Goal: Task Accomplishment & Management: Use online tool/utility

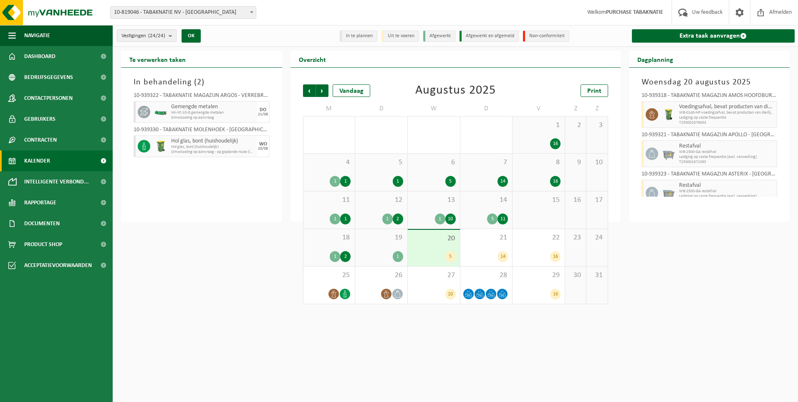
click at [174, 34] on b "submit" at bounding box center [173, 36] width 8 height 12
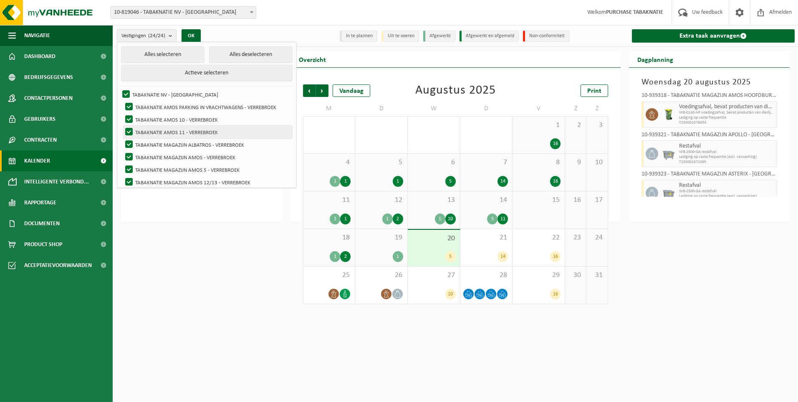
click at [192, 130] on label "TABAKNATIE AMOS 11 - VERREBROEK" at bounding box center [208, 132] width 169 height 13
click at [122, 126] on input "TABAKNATIE AMOS 11 - VERREBROEK" at bounding box center [122, 125] width 0 height 0
checkbox input "false"
click at [246, 51] on button "Alles deselecteren" at bounding box center [250, 54] width 83 height 17
checkbox input "false"
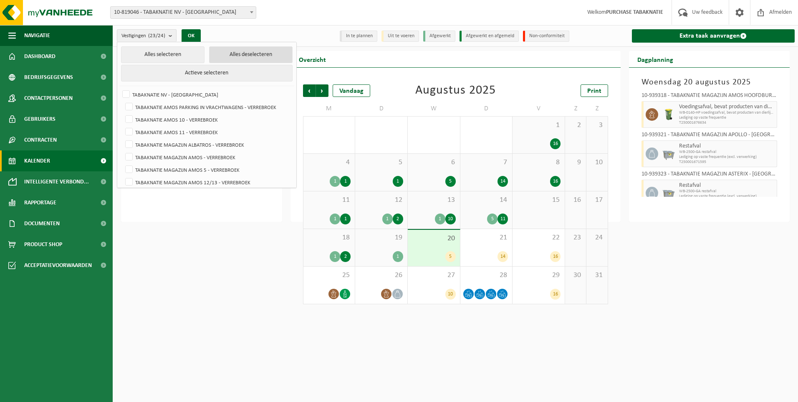
checkbox input "false"
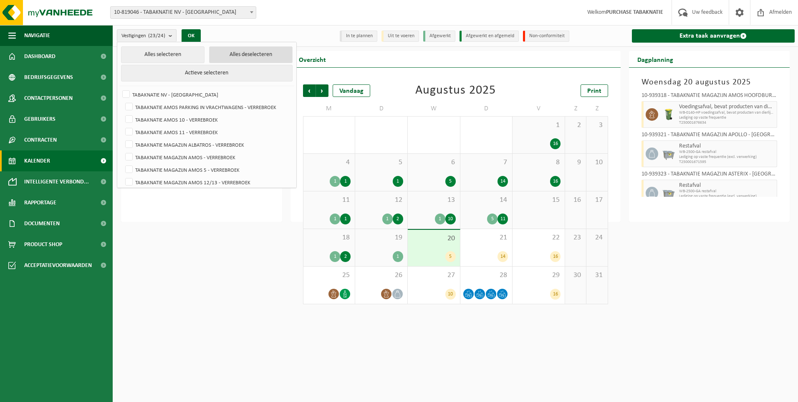
checkbox input "false"
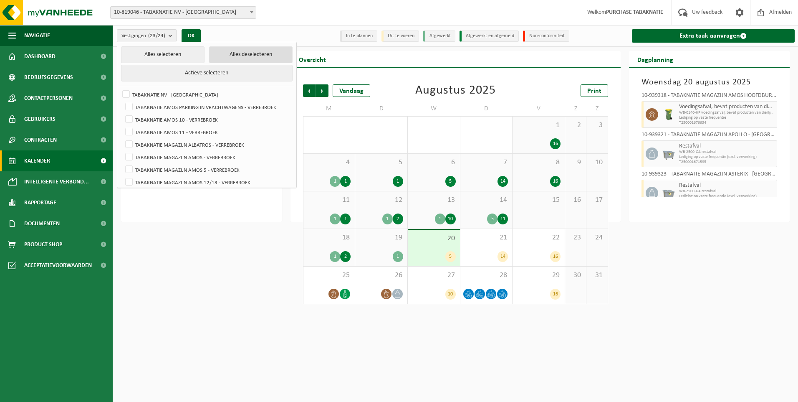
checkbox input "false"
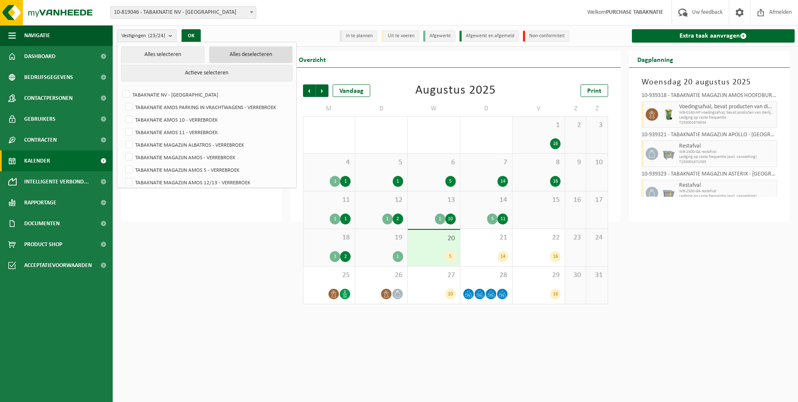
checkbox input "false"
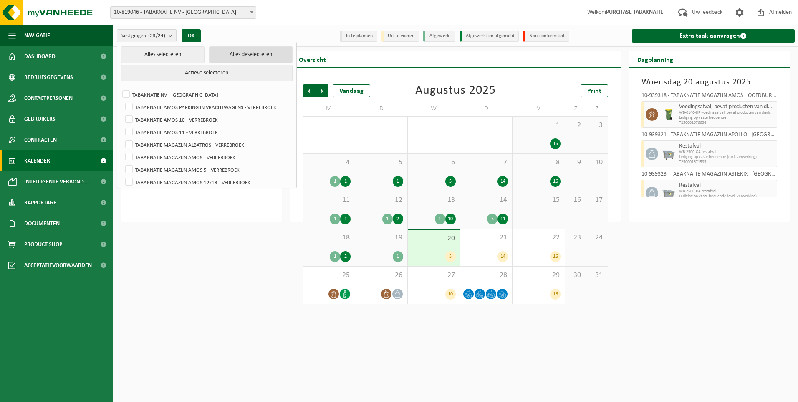
checkbox input "false"
click at [185, 130] on label "TABAKNATIE AMOS 11 - VERREBROEK" at bounding box center [208, 132] width 169 height 13
click at [122, 126] on input "TABAKNATIE AMOS 11 - VERREBROEK" at bounding box center [122, 125] width 0 height 0
checkbox input "true"
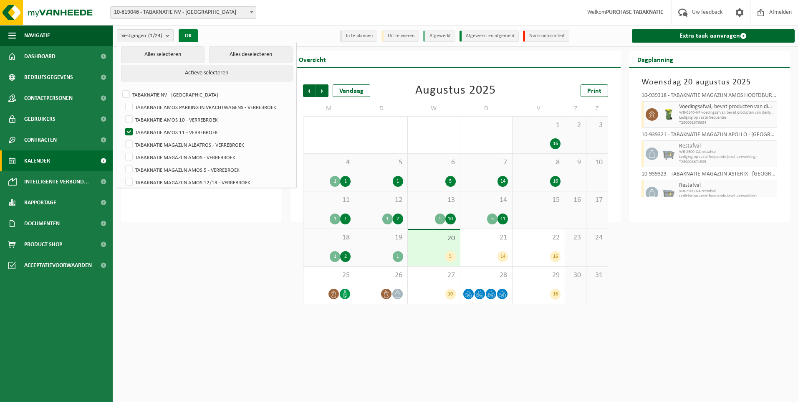
click at [187, 35] on button "OK" at bounding box center [188, 35] width 19 height 13
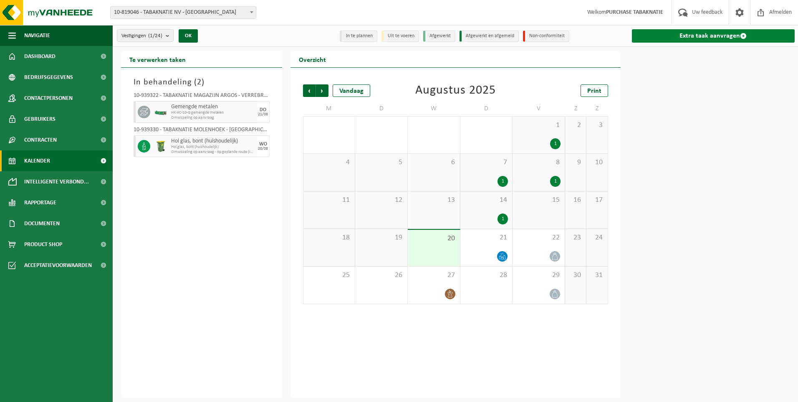
click at [485, 35] on link "Extra taak aanvragen" at bounding box center [713, 35] width 163 height 13
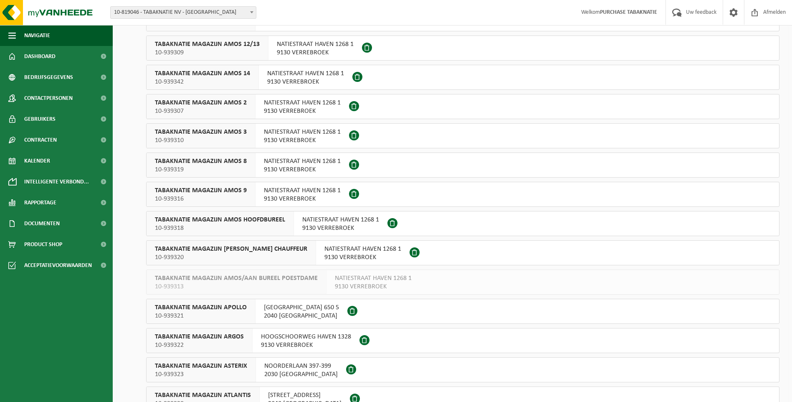
scroll to position [125, 0]
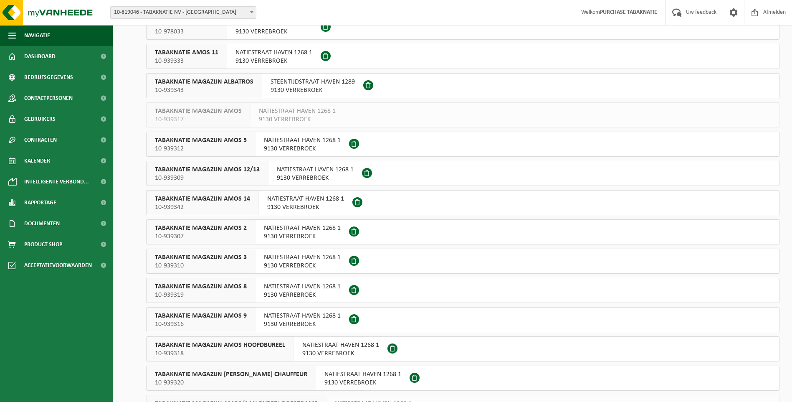
click at [200, 58] on span "10-939333" at bounding box center [186, 61] width 63 height 8
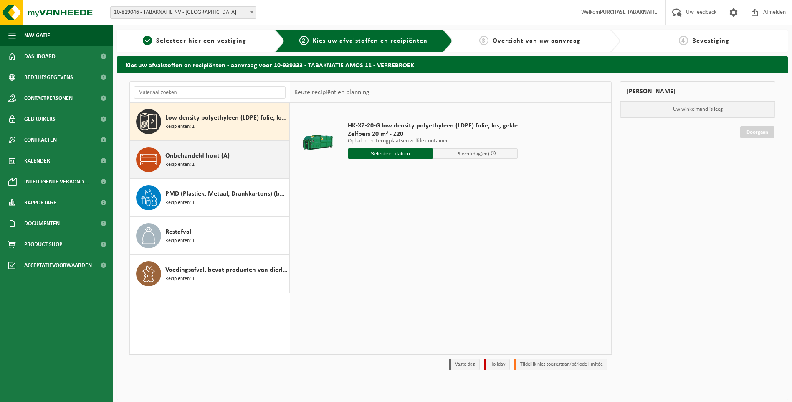
click at [188, 159] on span "Onbehandeld hout (A)" at bounding box center [197, 156] width 64 height 10
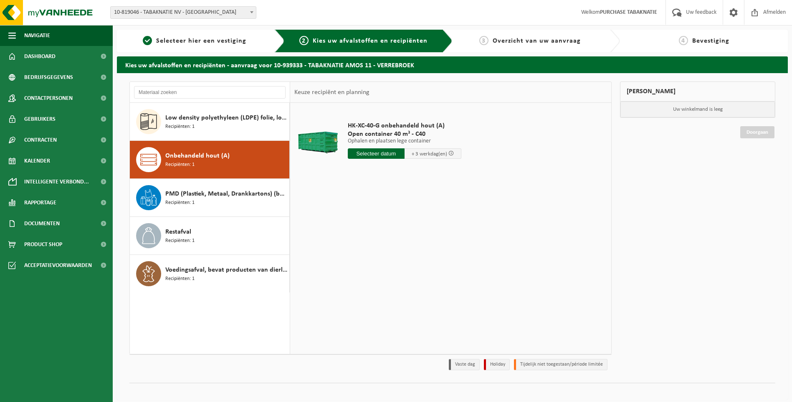
click at [373, 149] on input "text" at bounding box center [376, 153] width 57 height 10
click at [416, 239] on div "22" at bounding box center [414, 240] width 15 height 13
type input "Van 2025-08-22"
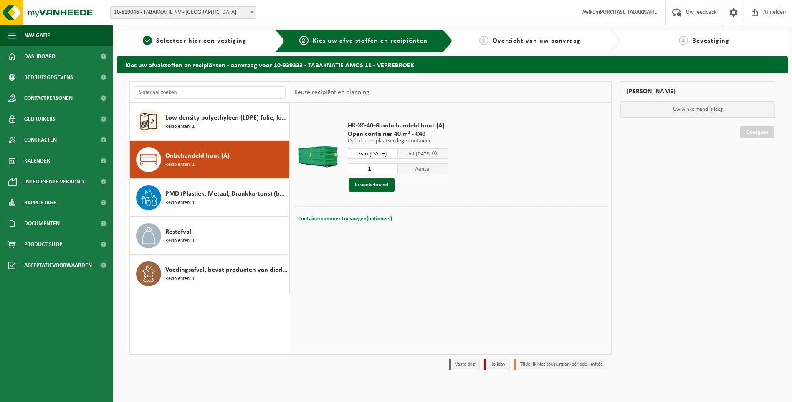
click at [318, 216] on span "Containernummer toevoegen(optioneel)" at bounding box center [345, 218] width 94 height 5
type input "C40556"
click at [371, 184] on button "In winkelmand" at bounding box center [372, 184] width 46 height 13
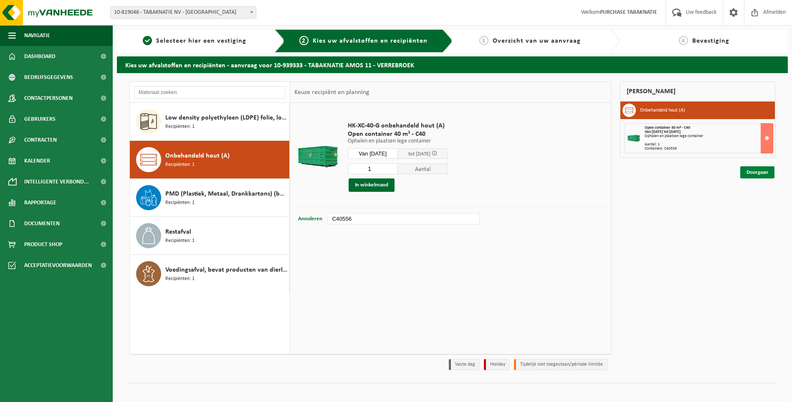
click at [754, 172] on link "Doorgaan" at bounding box center [757, 172] width 34 height 12
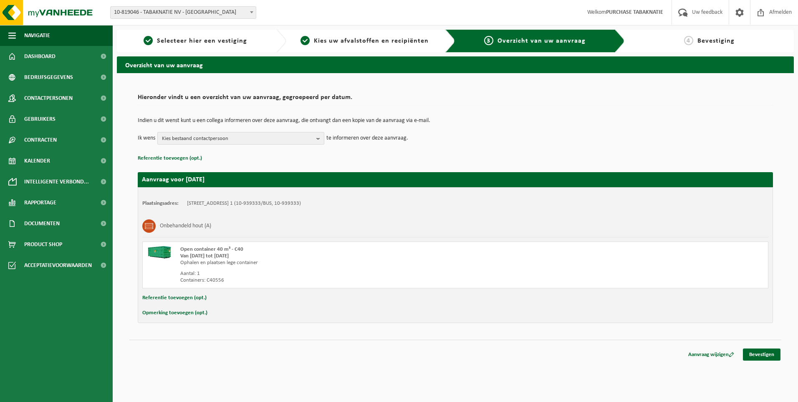
click at [319, 136] on b "button" at bounding box center [320, 138] width 8 height 12
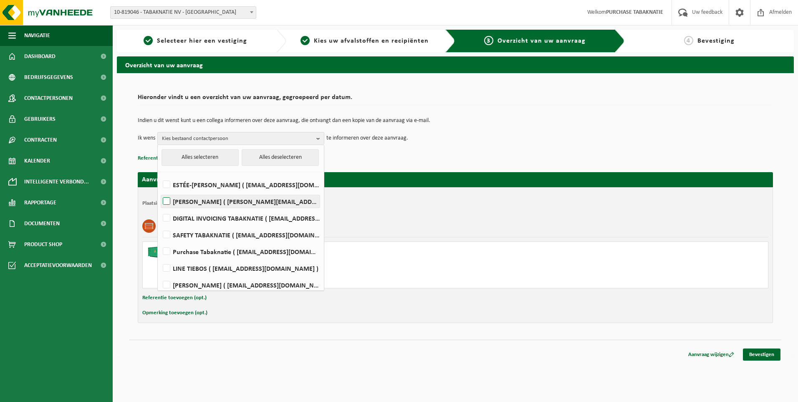
click at [168, 201] on label "KURT STAUT ( kurt.staut@tabaknatie.be )" at bounding box center [240, 201] width 159 height 13
click at [160, 191] on input "KURT STAUT ( kurt.staut@tabaknatie.be )" at bounding box center [159, 190] width 0 height 0
checkbox input "true"
click at [267, 299] on div "Referentie toevoegen (opt.)" at bounding box center [455, 297] width 626 height 11
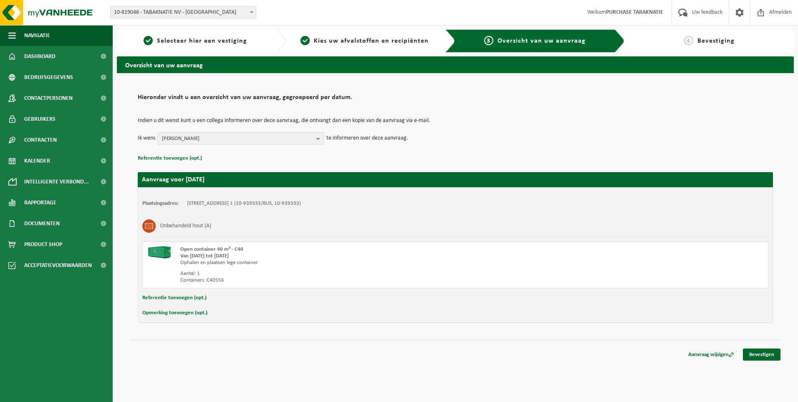
click at [162, 298] on button "Referentie toevoegen (opt.)" at bounding box center [174, 297] width 64 height 11
click at [206, 299] on input "text" at bounding box center [471, 298] width 577 height 13
type input "PO 25-0001731"
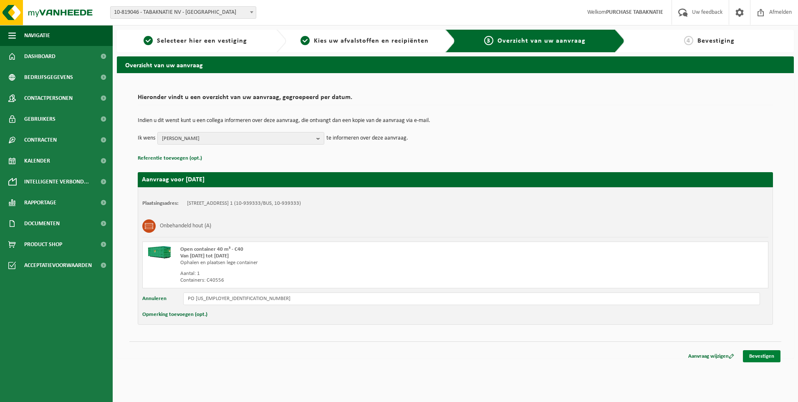
click at [760, 355] on link "Bevestigen" at bounding box center [762, 356] width 38 height 12
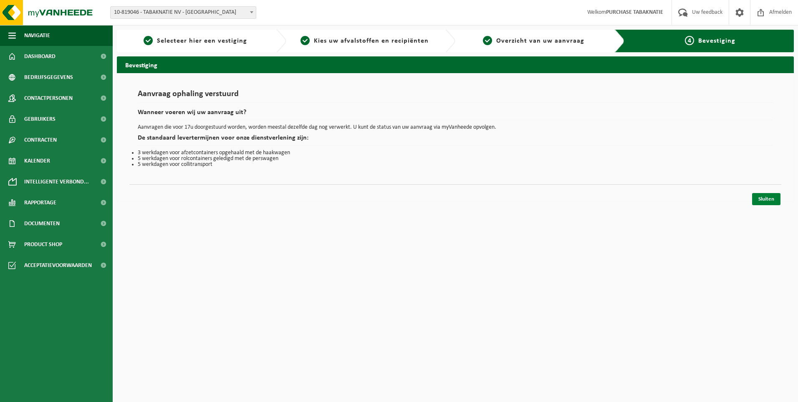
click at [764, 198] on link "Sluiten" at bounding box center [766, 199] width 28 height 12
